Goal: Information Seeking & Learning: Check status

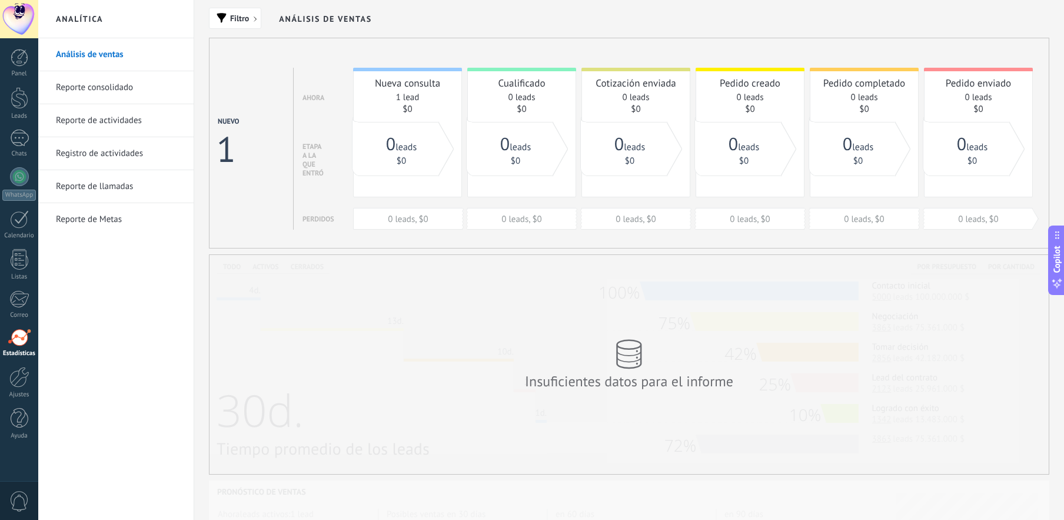
click at [131, 311] on div "Análisis de ventas Reporte consolidado Reporte de actividades Registro de activ…" at bounding box center [115, 278] width 155 height 481
click at [20, 503] on span "0" at bounding box center [19, 501] width 20 height 21
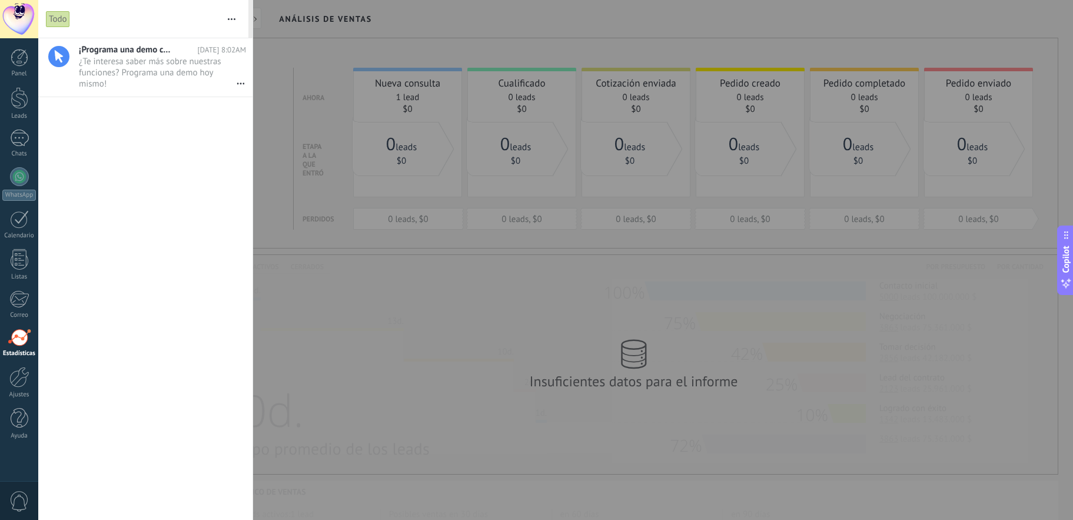
click at [440, 305] on div at bounding box center [536, 260] width 1073 height 520
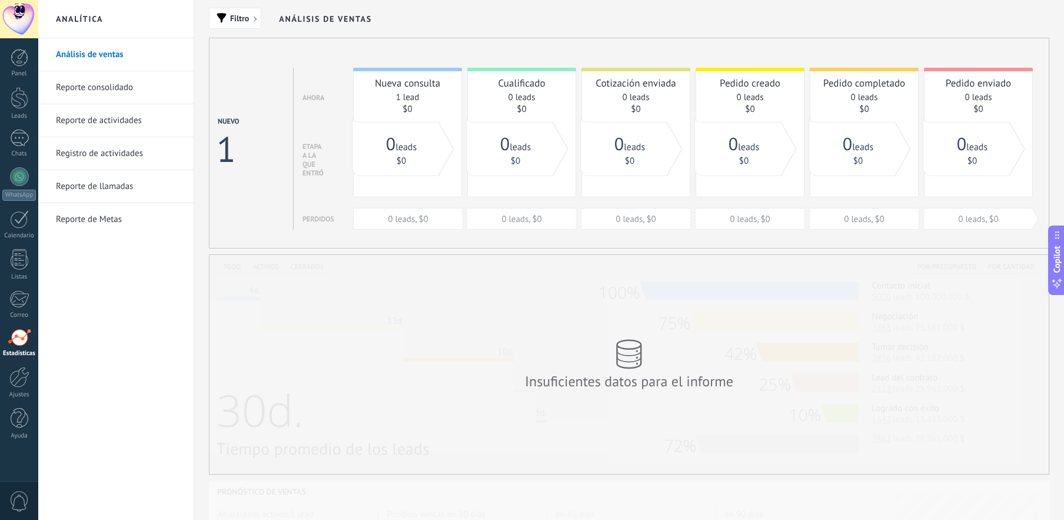
click at [351, 327] on div "Insuficientes datos para el informe" at bounding box center [629, 364] width 839 height 219
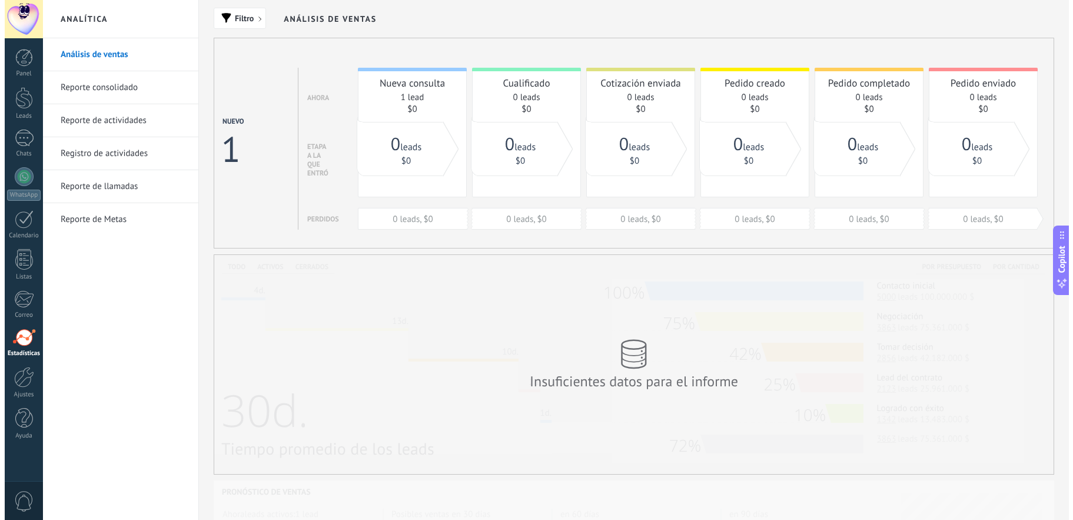
scroll to position [168, 0]
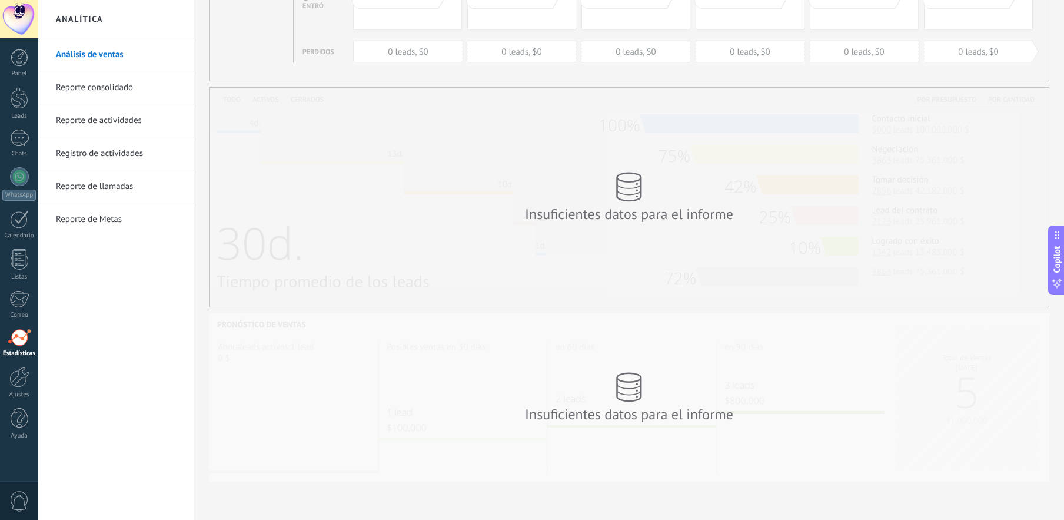
click at [18, 503] on span "0" at bounding box center [19, 501] width 20 height 21
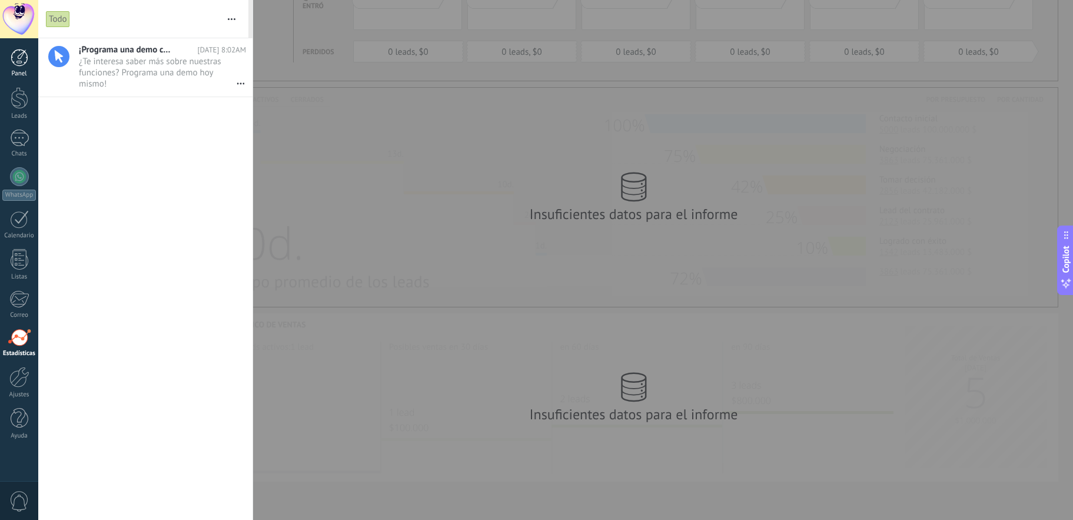
click at [12, 60] on div at bounding box center [20, 58] width 18 height 18
